Goal: Transaction & Acquisition: Purchase product/service

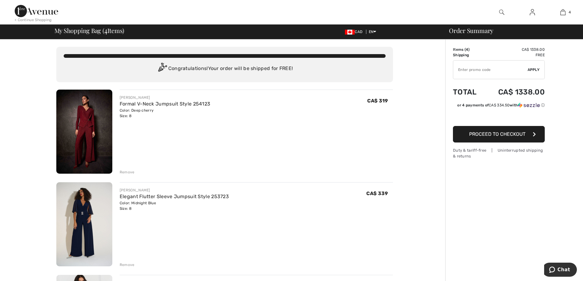
click at [128, 172] on div "Remove" at bounding box center [127, 172] width 15 height 6
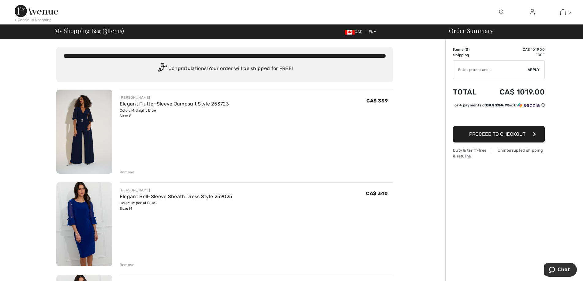
click at [132, 171] on div "Remove" at bounding box center [127, 172] width 15 height 6
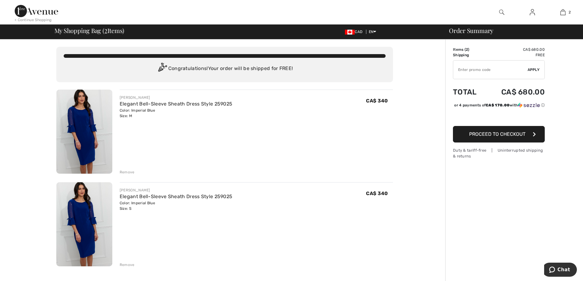
click at [84, 126] on img at bounding box center [84, 132] width 56 height 84
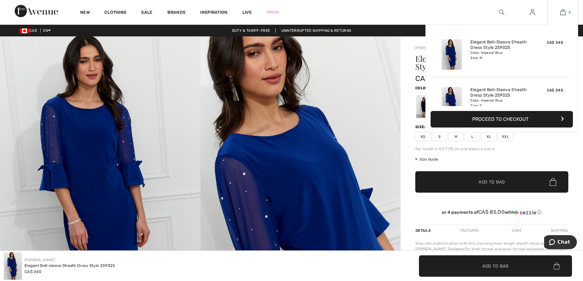
click at [564, 11] on img at bounding box center [562, 12] width 5 height 7
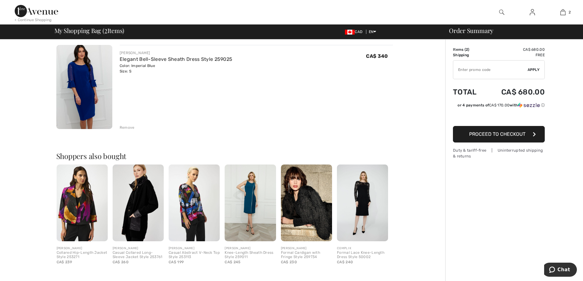
scroll to position [183, 0]
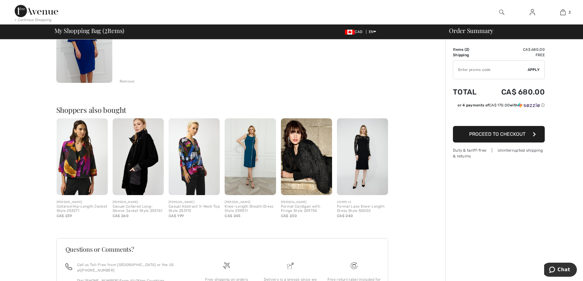
click at [364, 152] on img at bounding box center [362, 156] width 51 height 77
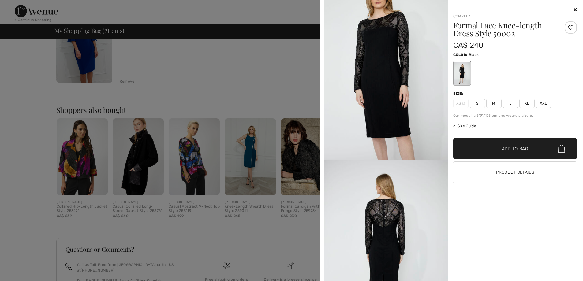
scroll to position [367, 0]
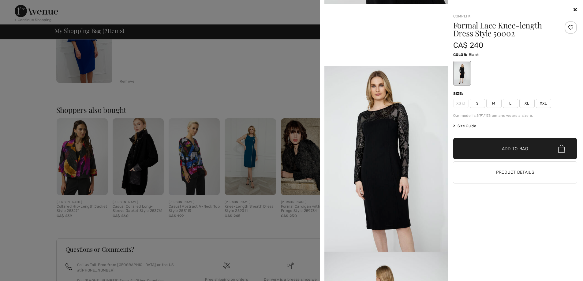
click at [574, 8] on icon at bounding box center [574, 9] width 3 height 5
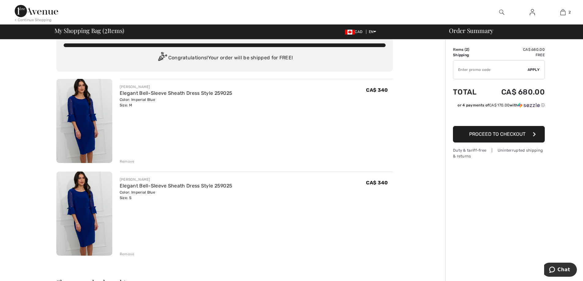
scroll to position [0, 0]
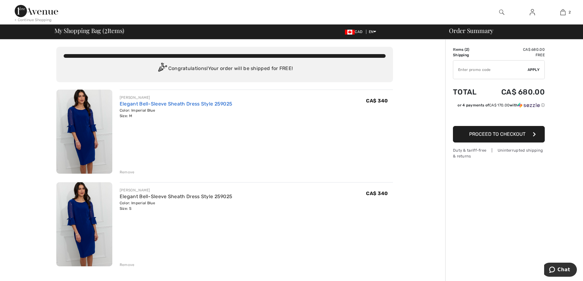
click at [166, 105] on link "Elegant Bell-Sleeve Sheath Dress Style 259025" at bounding box center [176, 104] width 113 height 6
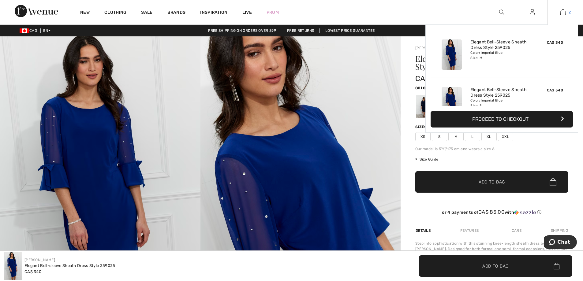
click at [564, 13] on img at bounding box center [562, 12] width 5 height 7
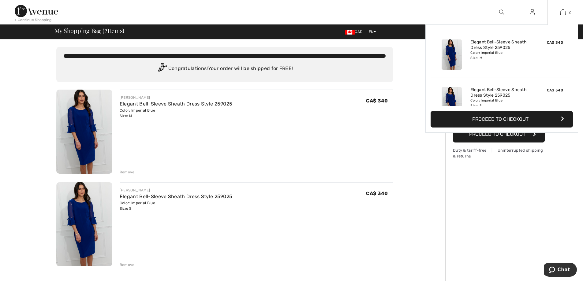
click at [488, 118] on button "Proceed to Checkout" at bounding box center [501, 119] width 142 height 17
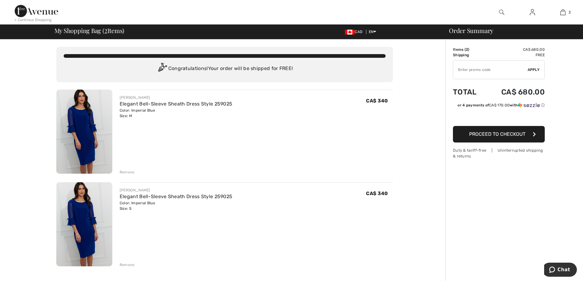
click at [490, 135] on span "Proceed to Checkout" at bounding box center [497, 134] width 56 height 6
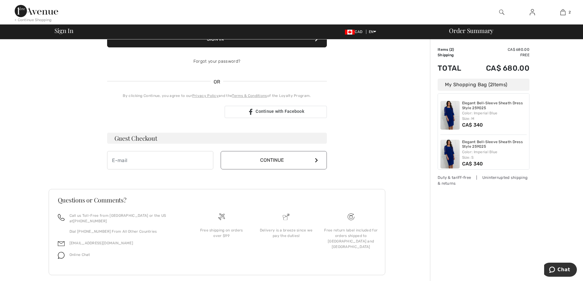
scroll to position [103, 0]
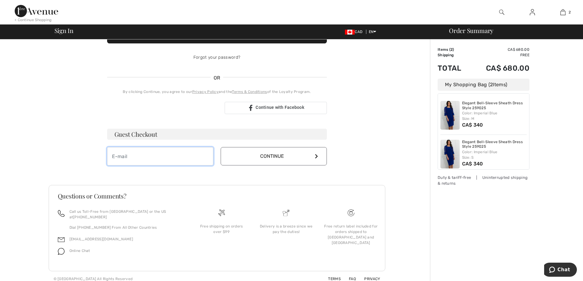
click at [139, 160] on input "email" at bounding box center [160, 156] width 106 height 18
type input "anddeb.knight@gmail.com"
click at [272, 154] on button "Continue" at bounding box center [273, 156] width 106 height 18
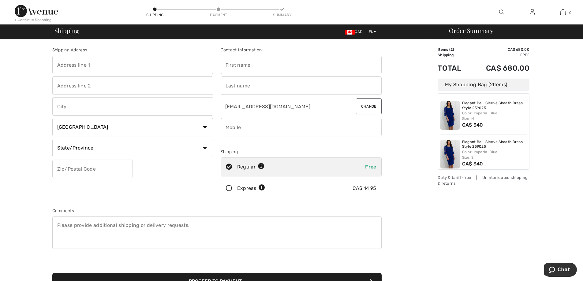
click at [88, 66] on input "text" at bounding box center [132, 65] width 161 height 18
click at [68, 65] on input "text" at bounding box center [132, 65] width 161 height 18
type input "[STREET_ADDRESS]"
click at [159, 85] on input "text" at bounding box center [132, 85] width 161 height 18
click at [118, 105] on input "text" at bounding box center [132, 106] width 161 height 18
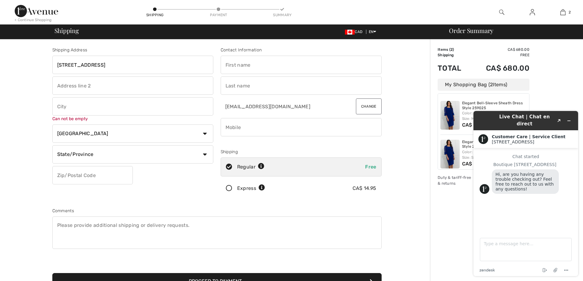
click at [73, 108] on input "text" at bounding box center [132, 106] width 161 height 18
type input "Sudbury"
click at [205, 154] on select "State/Province Alberta British Columbia Manitoba New Brunswick Newfoundland and…" at bounding box center [132, 154] width 161 height 18
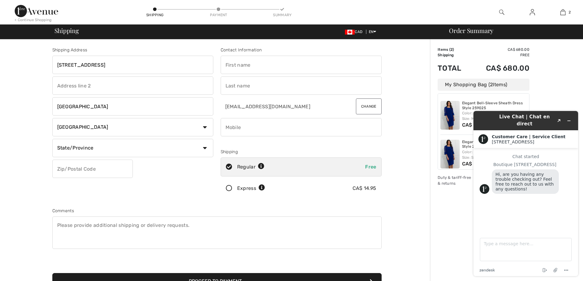
select select "ON"
click at [52, 139] on select "State/Province Alberta British Columbia Manitoba New Brunswick Newfoundland and…" at bounding box center [132, 148] width 161 height 18
click at [70, 167] on input "text" at bounding box center [92, 169] width 80 height 18
type input "P3E5Y9"
click at [244, 66] on input "text" at bounding box center [300, 65] width 161 height 18
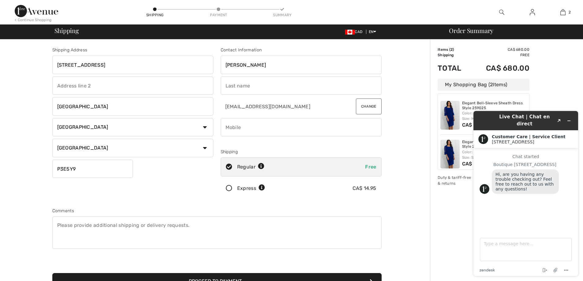
type input "Debra"
click at [235, 87] on input "text" at bounding box center [300, 85] width 161 height 18
type input "Knight"
click at [244, 233] on textarea at bounding box center [216, 232] width 329 height 32
click at [251, 128] on input "phone" at bounding box center [300, 127] width 161 height 18
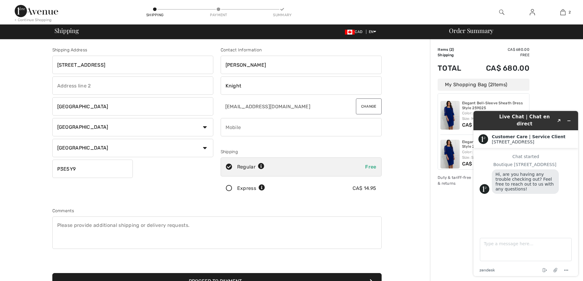
type input "7055233392"
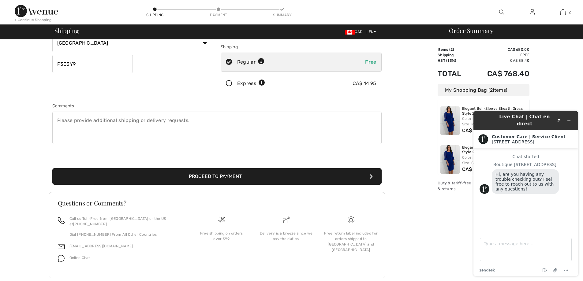
scroll to position [112, 0]
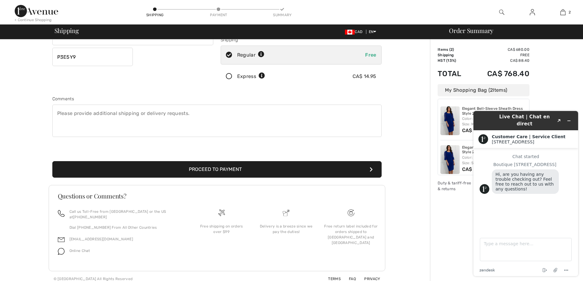
click at [218, 168] on button "Proceed to Payment" at bounding box center [216, 169] width 329 height 17
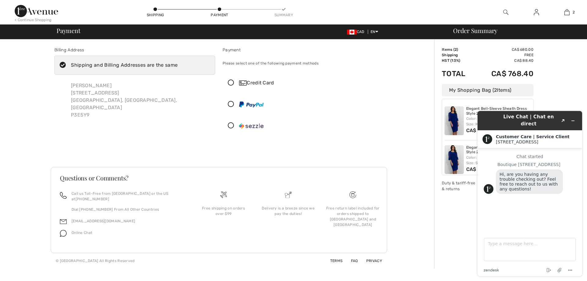
click at [231, 82] on icon at bounding box center [231, 83] width 16 height 6
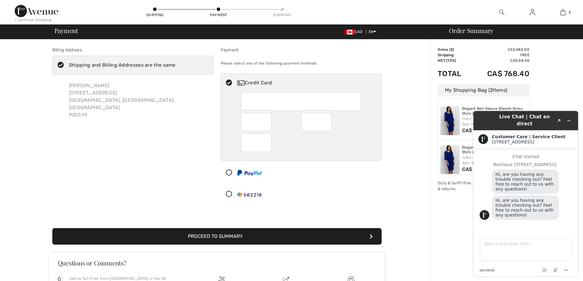
click at [210, 234] on button "Proceed to Summary" at bounding box center [216, 236] width 329 height 17
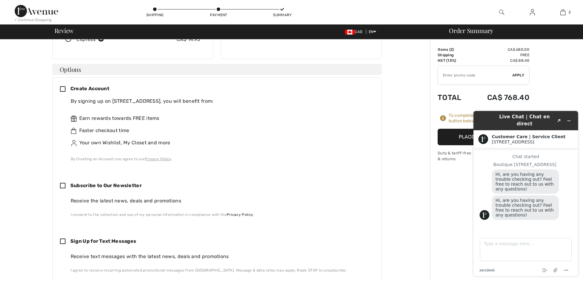
scroll to position [214, 0]
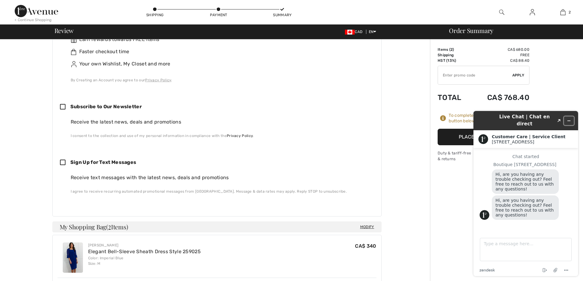
click at [568, 119] on icon "Minimize widget" at bounding box center [568, 121] width 4 height 4
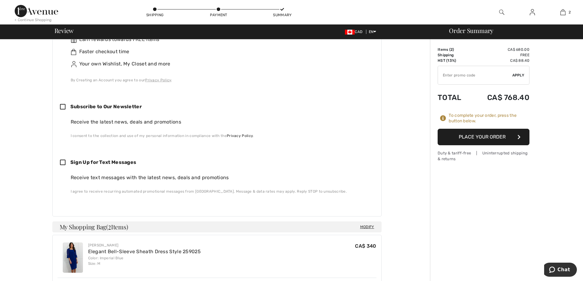
click at [479, 136] on button "Place Your Order" at bounding box center [483, 137] width 92 height 17
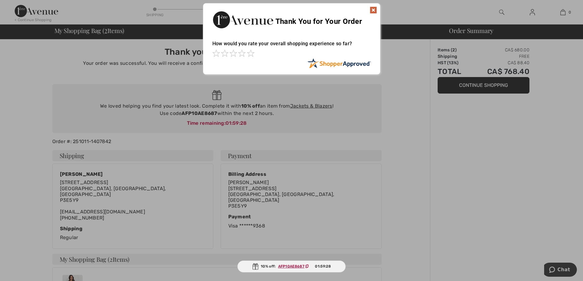
click at [374, 9] on img at bounding box center [372, 9] width 7 height 7
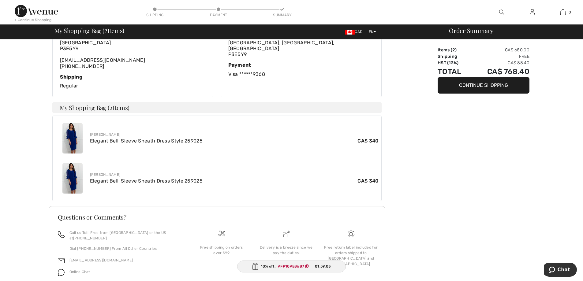
scroll to position [167, 0]
